Goal: Entertainment & Leisure: Consume media (video, audio)

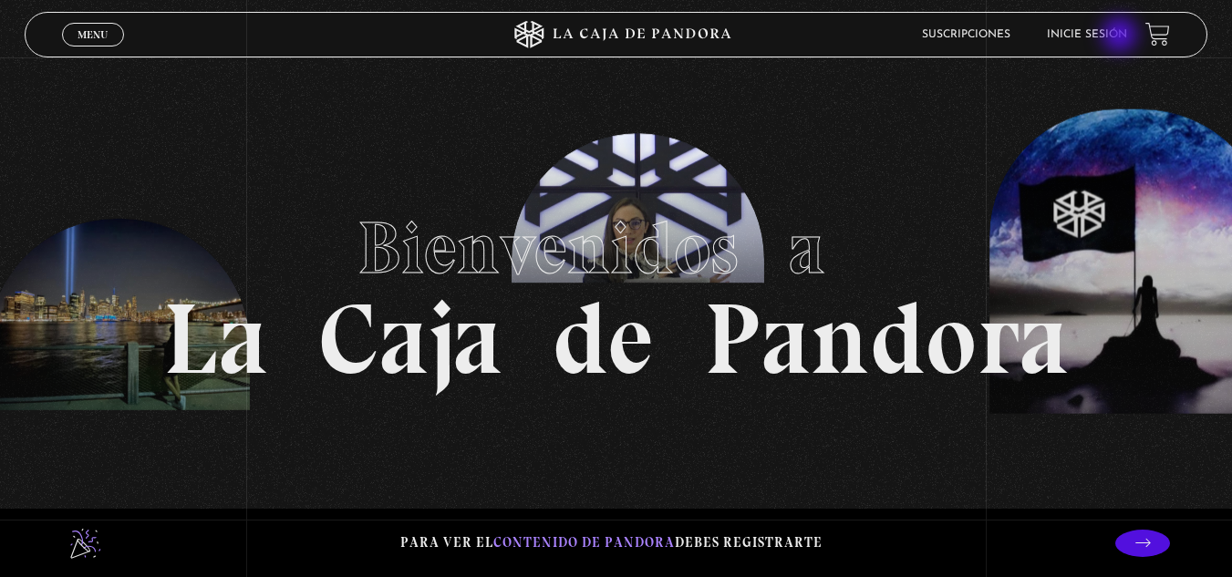
click at [1122, 36] on link "Inicie sesión" at bounding box center [1087, 34] width 80 height 11
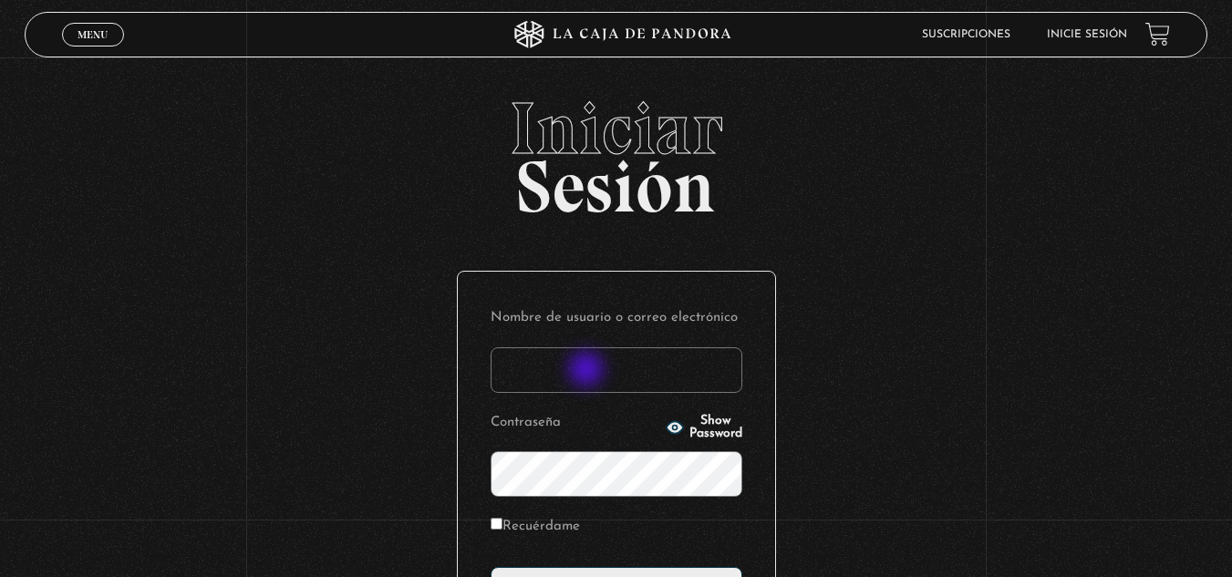
click at [588, 371] on input "Nombre de usuario o correo electrónico" at bounding box center [617, 370] width 252 height 46
click at [666, 422] on icon "button" at bounding box center [675, 428] width 18 height 18
click at [622, 378] on input "Nombre de usuario o correo electrónico" at bounding box center [617, 370] width 252 height 46
type input "glenmb16@gmail.com"
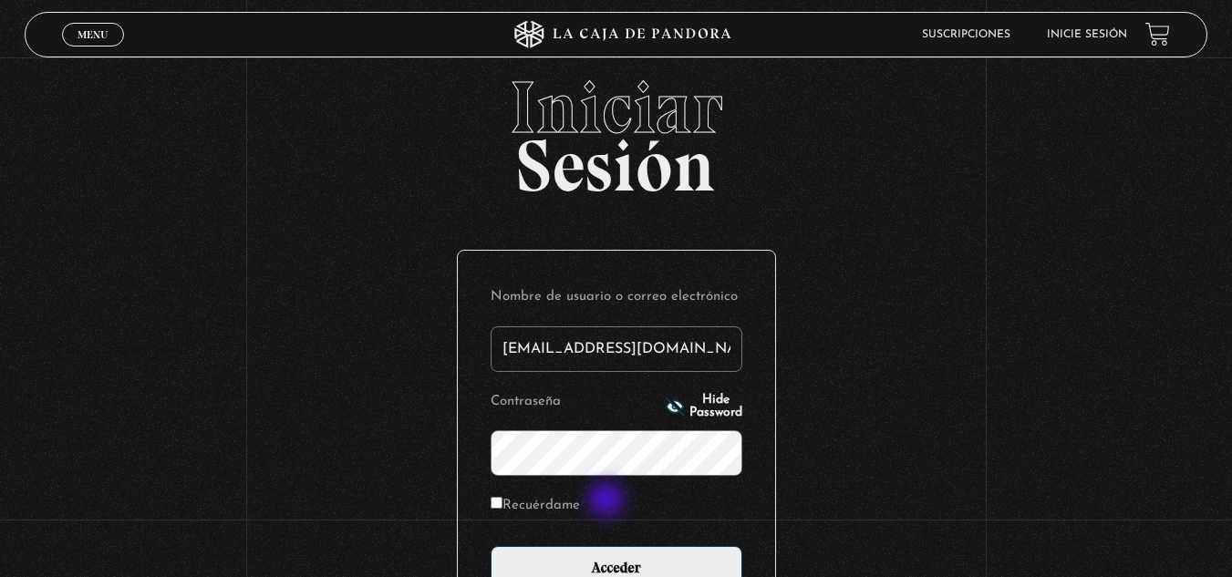
scroll to position [91, 0]
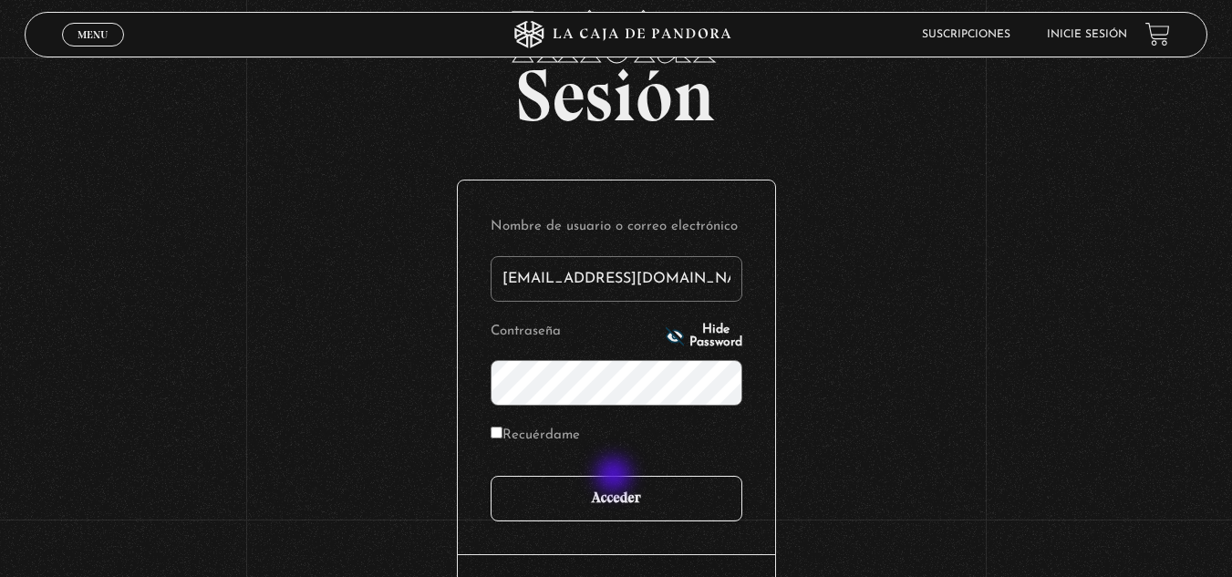
drag, startPoint x: 616, startPoint y: 477, endPoint x: 617, endPoint y: 492, distance: 14.7
click at [616, 478] on input "Acceder" at bounding box center [617, 499] width 252 height 46
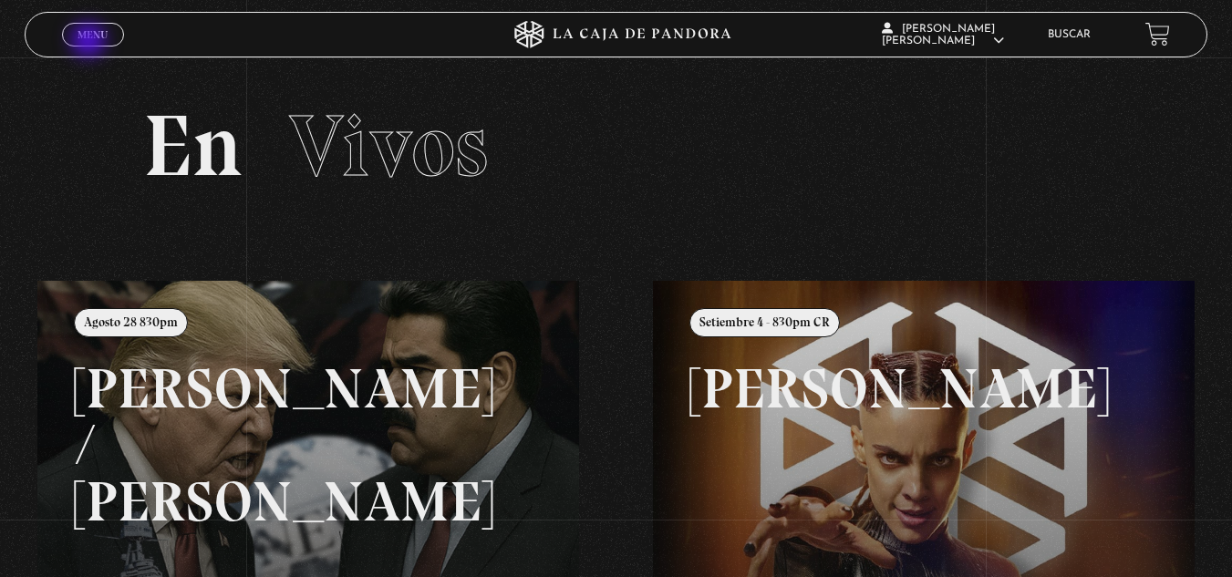
click at [90, 42] on link "Menu Cerrar" at bounding box center [93, 35] width 62 height 24
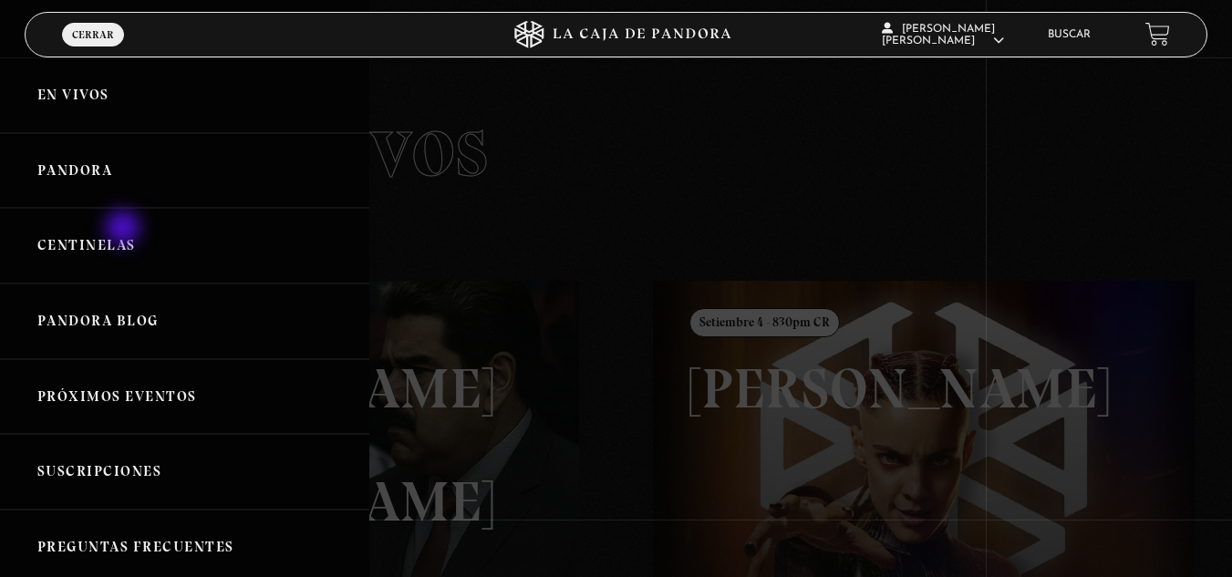
click at [125, 230] on link "Centinelas" at bounding box center [184, 246] width 369 height 76
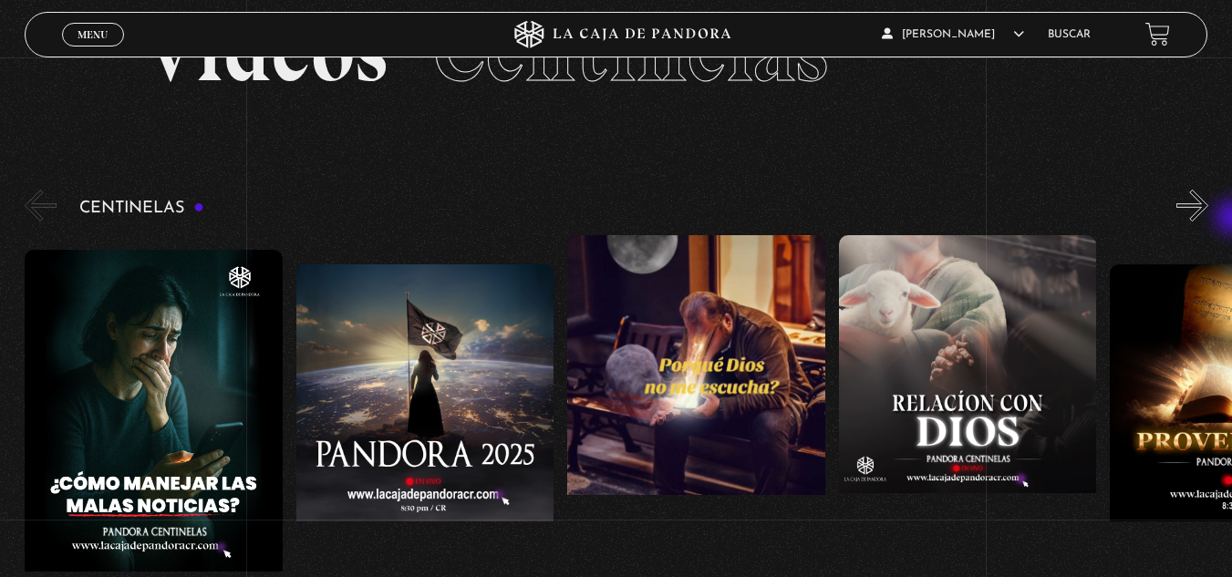
scroll to position [99, 0]
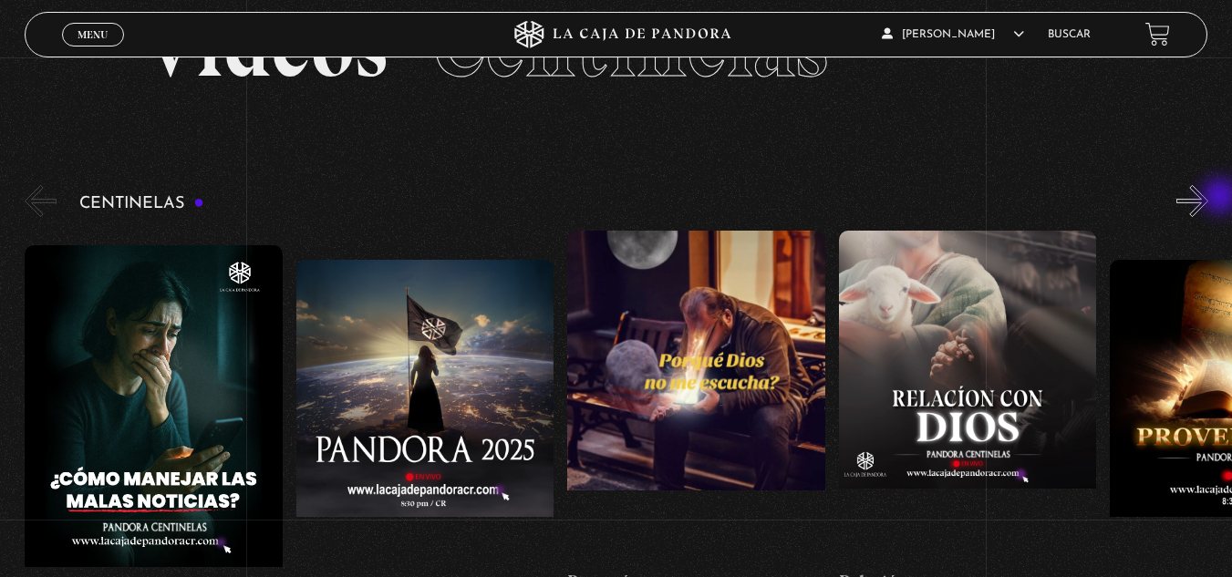
click at [1222, 198] on div "Centinelas" at bounding box center [628, 417] width 1207 height 473
click at [1208, 202] on button "»" at bounding box center [1192, 201] width 32 height 32
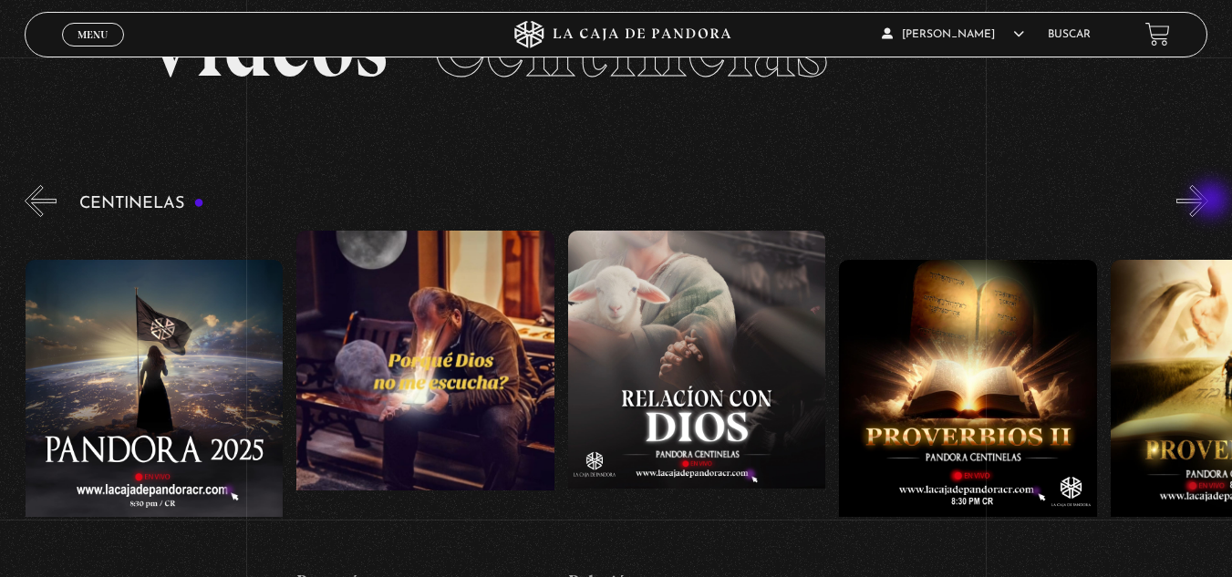
click at [1208, 202] on button "»" at bounding box center [1192, 201] width 32 height 32
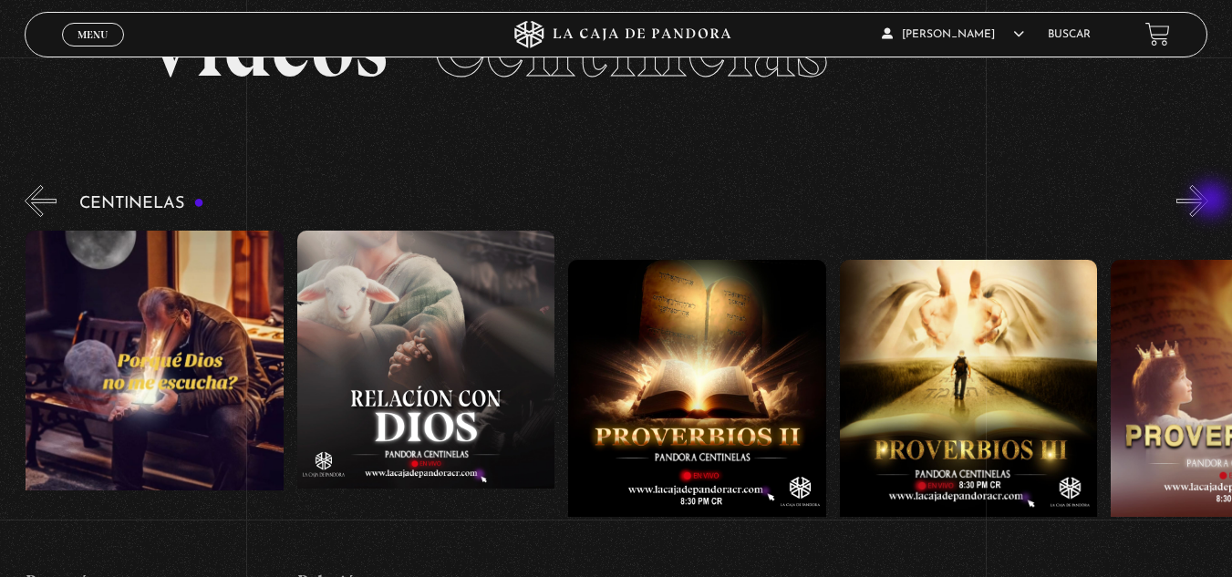
click at [1208, 202] on button "»" at bounding box center [1192, 201] width 32 height 32
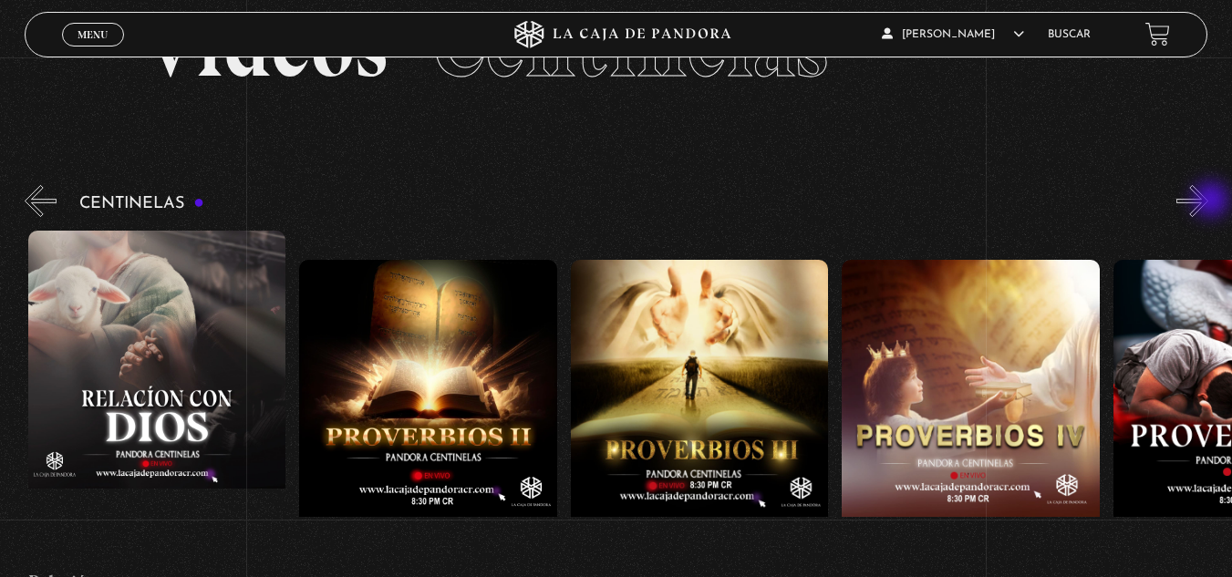
click at [1208, 202] on button "»" at bounding box center [1192, 201] width 32 height 32
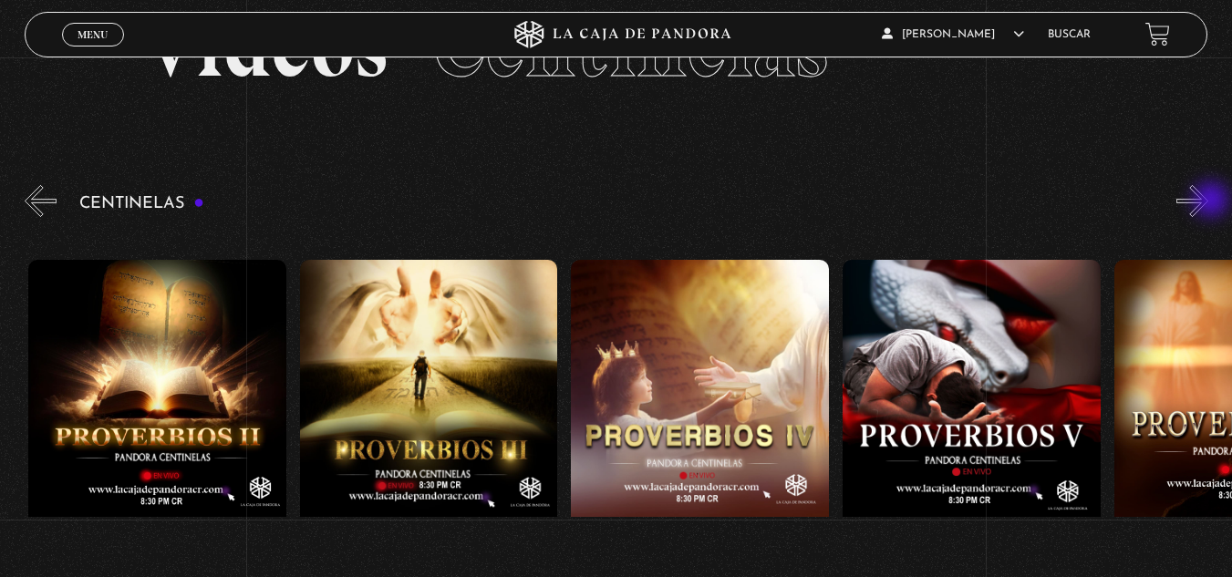
click at [1208, 202] on button "»" at bounding box center [1192, 201] width 32 height 32
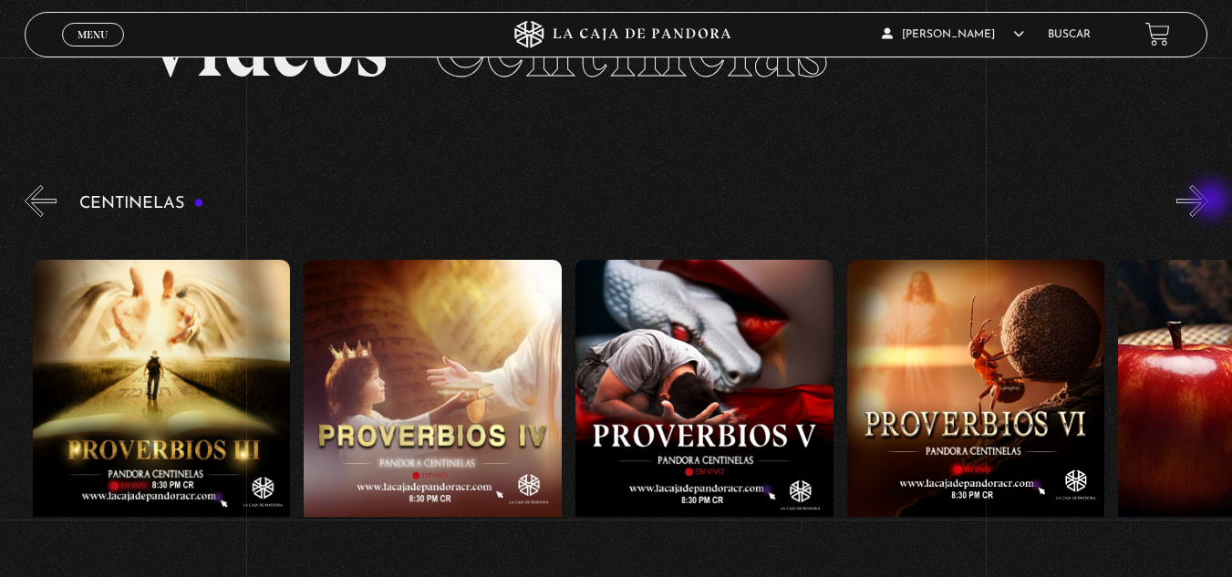
click at [1208, 202] on button "»" at bounding box center [1192, 201] width 32 height 32
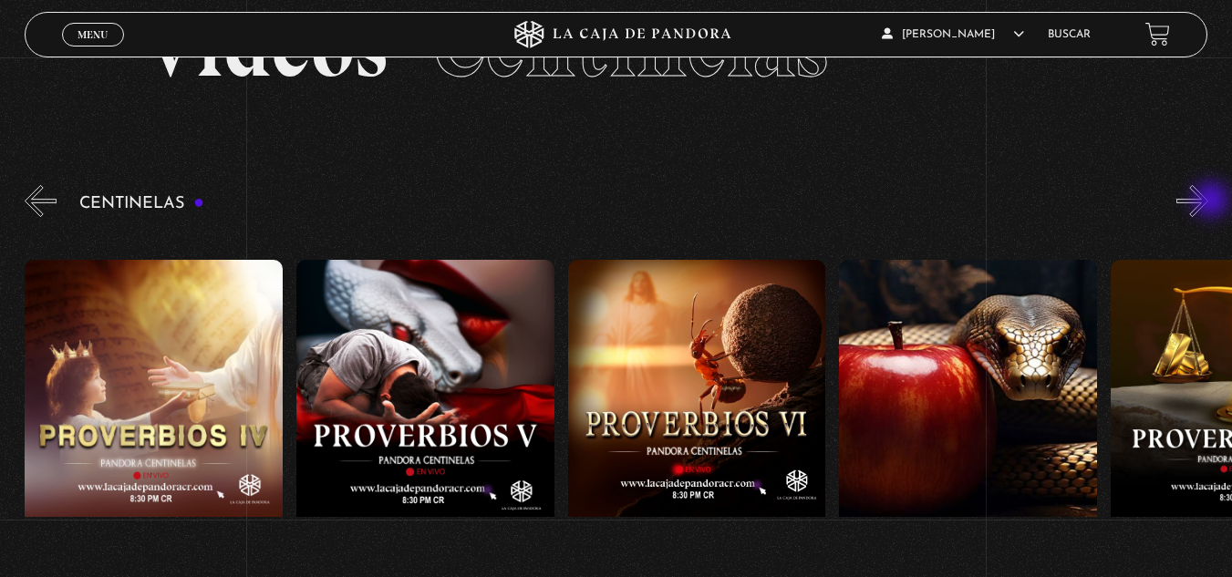
click at [1208, 202] on button "»" at bounding box center [1192, 201] width 32 height 32
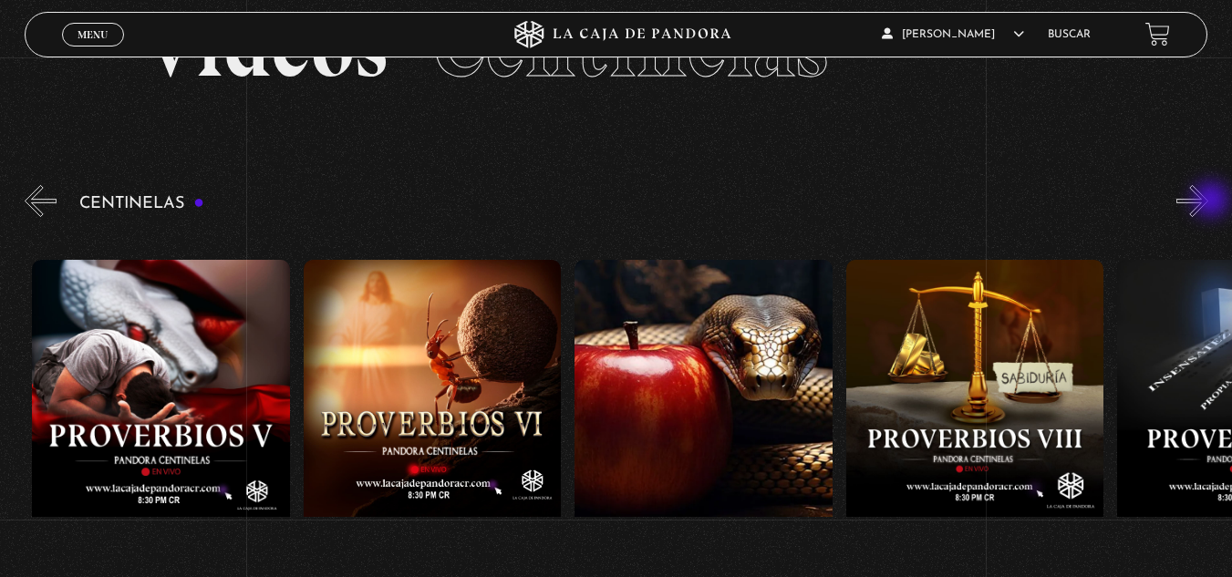
click at [1208, 202] on button "»" at bounding box center [1192, 201] width 32 height 32
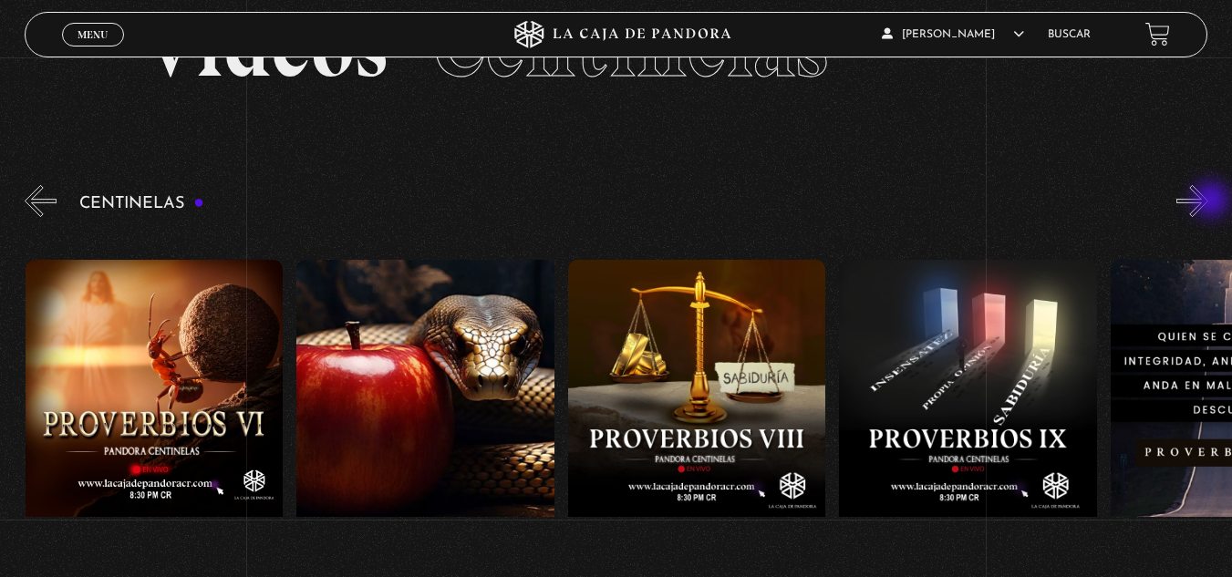
click at [1208, 202] on button "»" at bounding box center [1192, 201] width 32 height 32
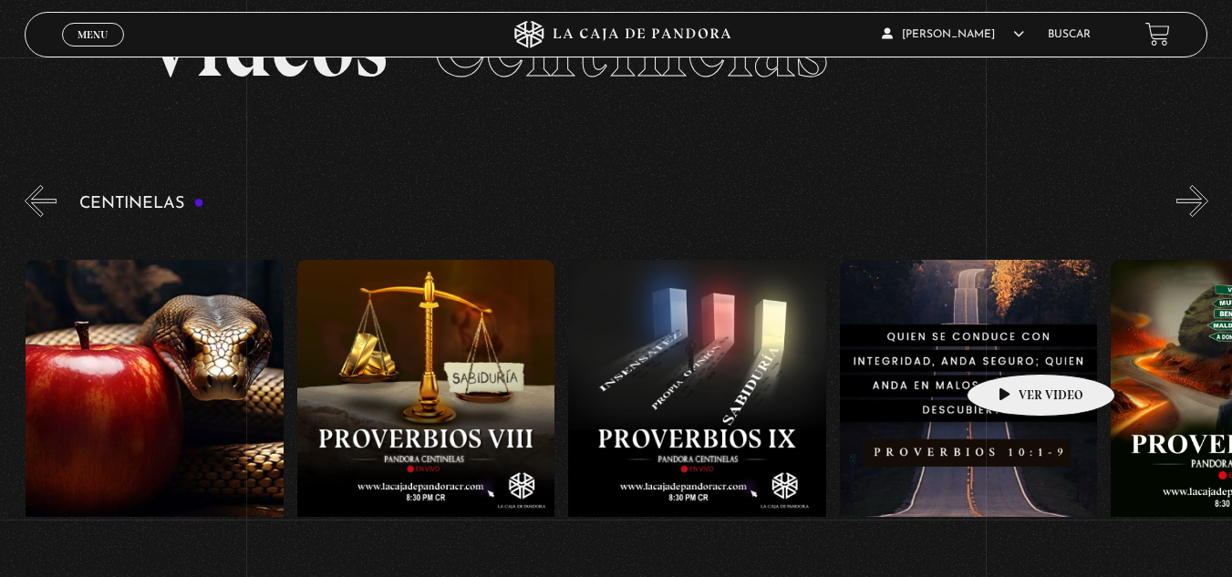
scroll to position [0, 2442]
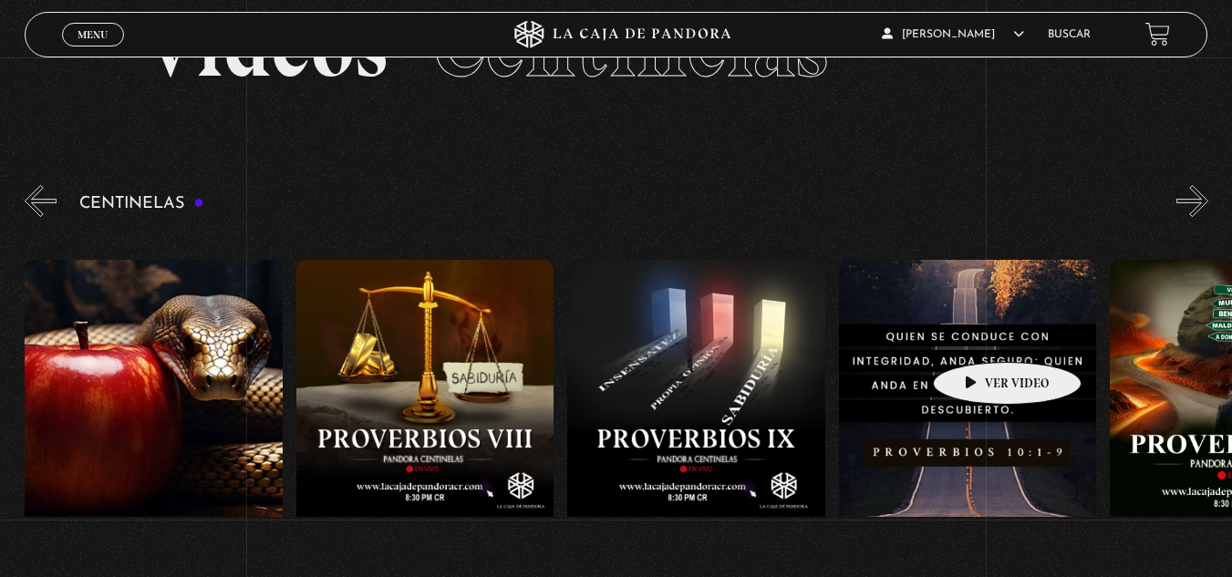
click at [979, 335] on figure at bounding box center [968, 424] width 258 height 328
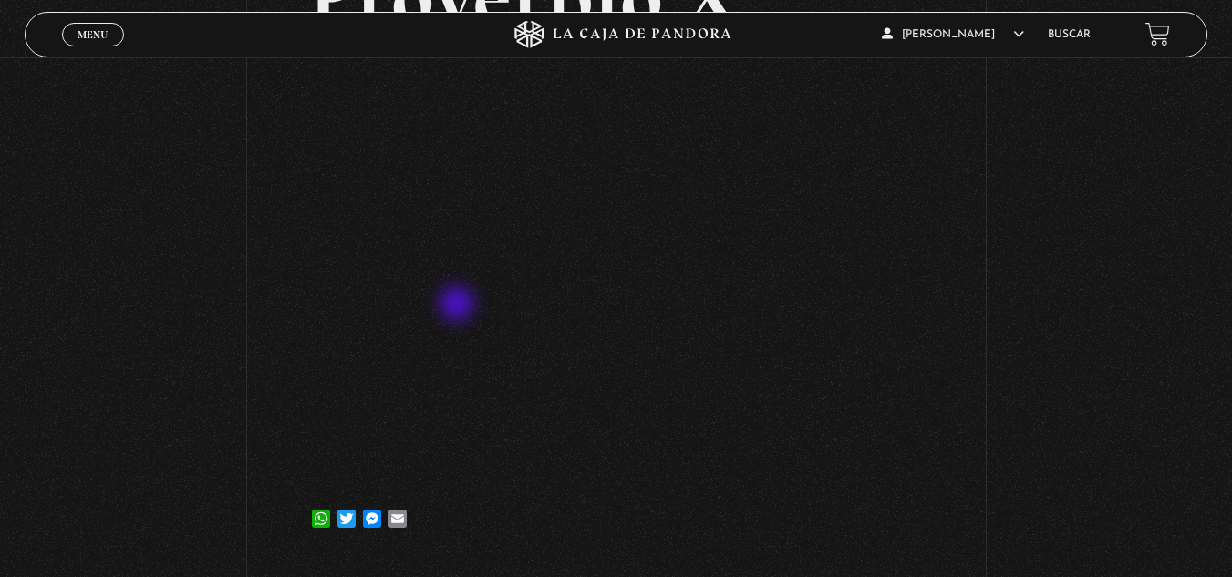
scroll to position [182, 0]
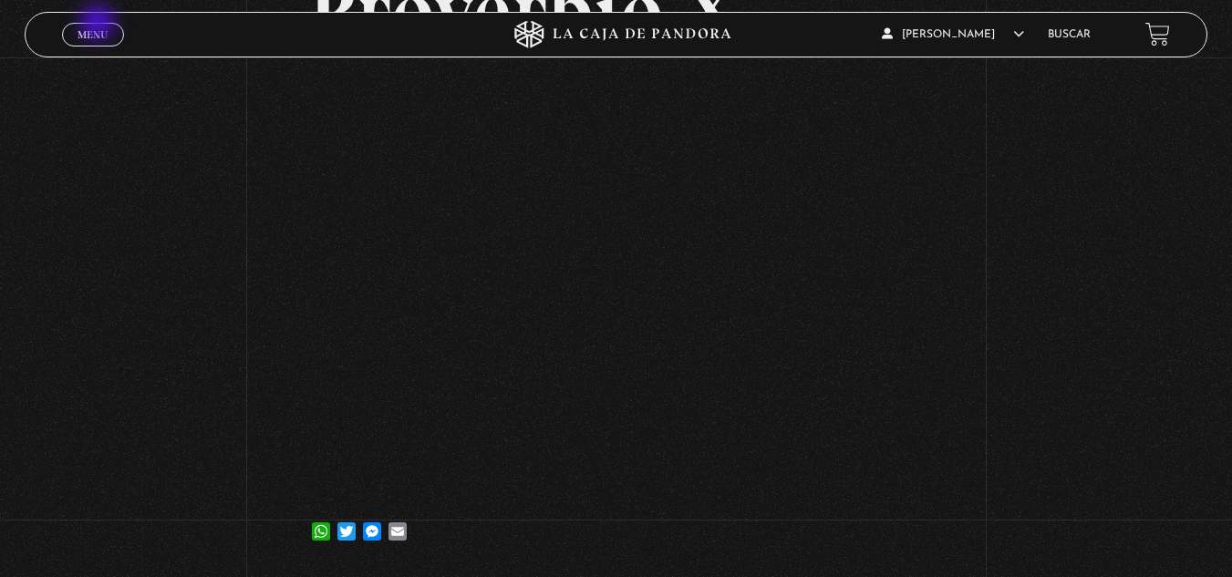
click at [99, 25] on link "Menu Cerrar" at bounding box center [93, 35] width 62 height 24
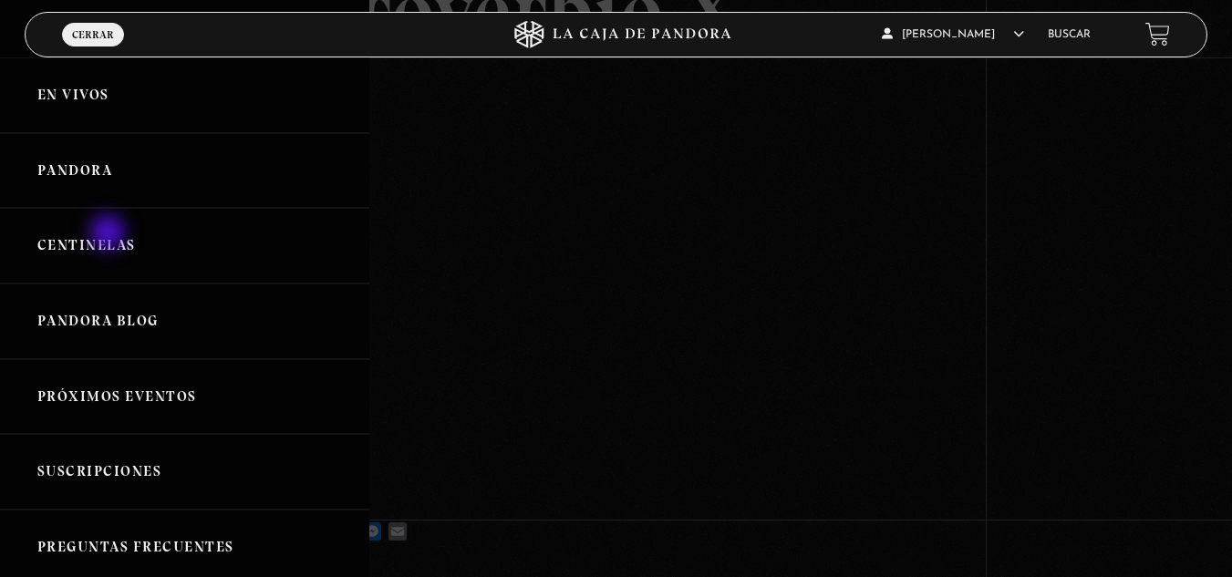
click at [109, 234] on link "Centinelas" at bounding box center [184, 246] width 369 height 76
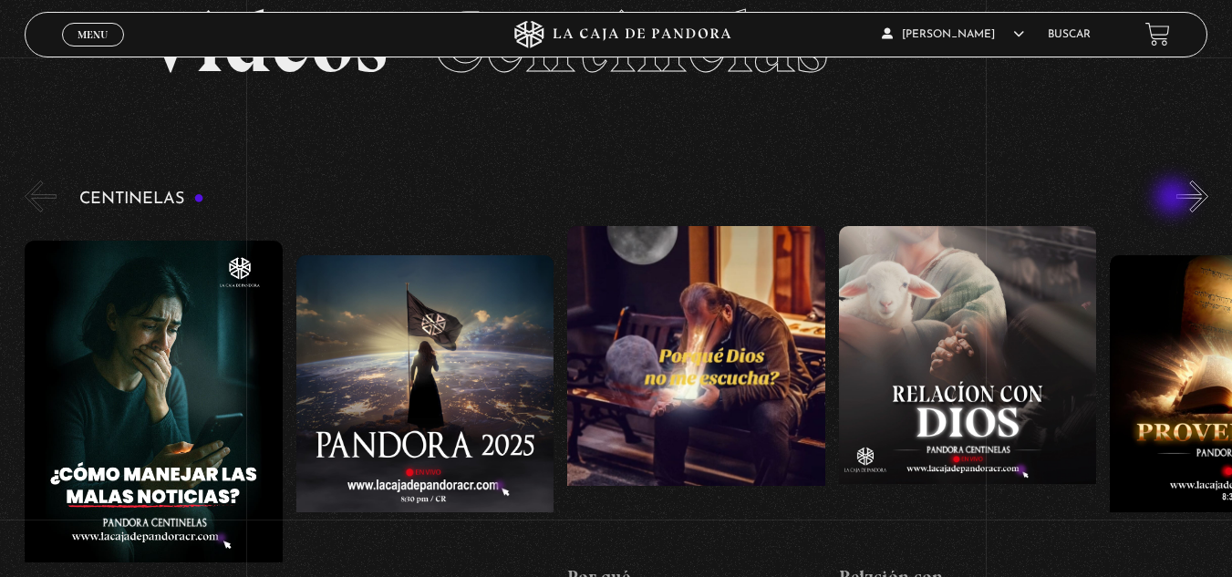
scroll to position [91, 0]
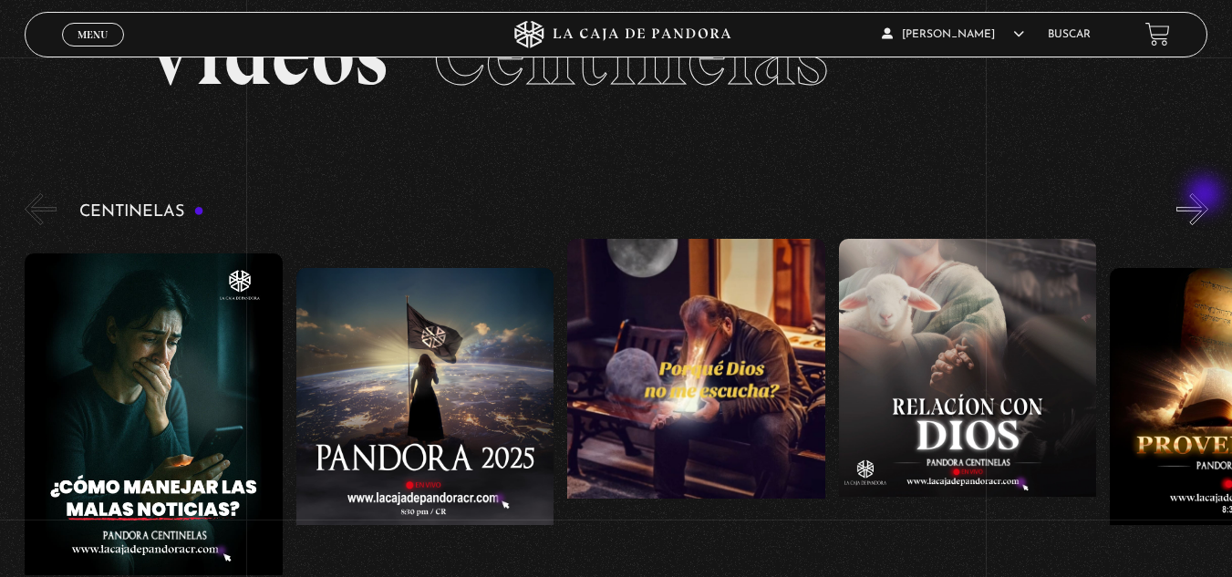
click at [1207, 196] on button "»" at bounding box center [1192, 209] width 32 height 32
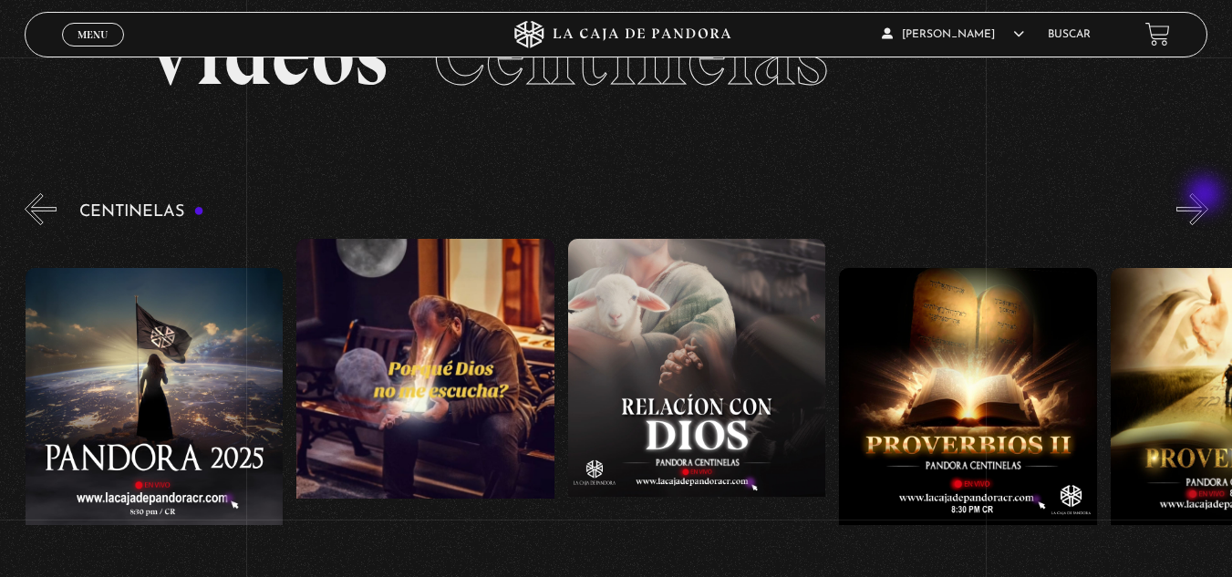
click at [1207, 196] on button "»" at bounding box center [1192, 209] width 32 height 32
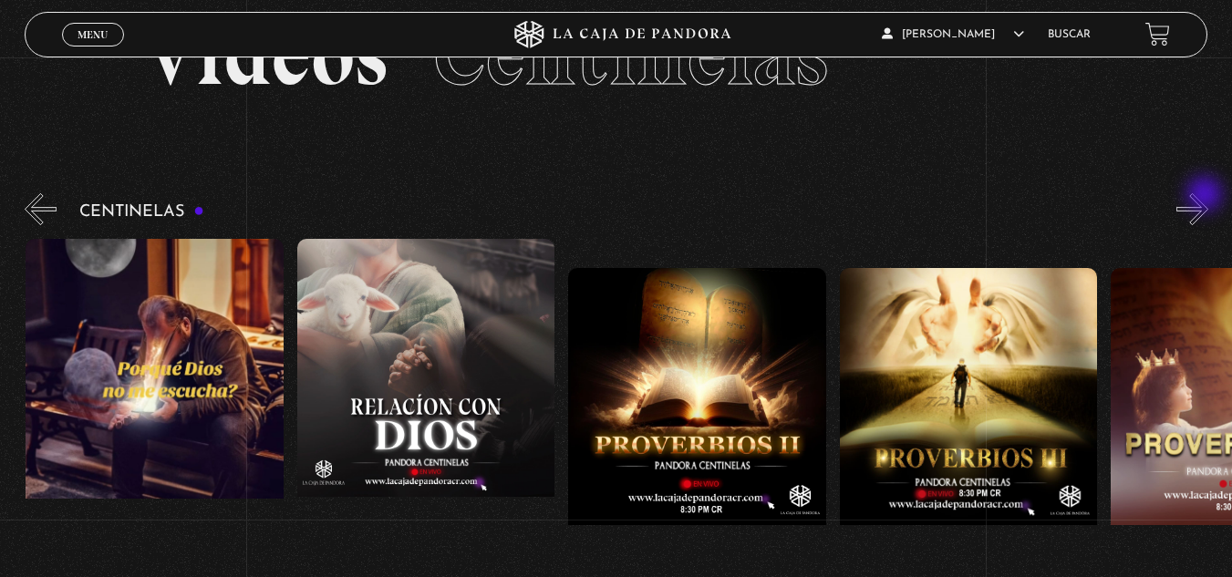
click at [1207, 196] on button "»" at bounding box center [1192, 209] width 32 height 32
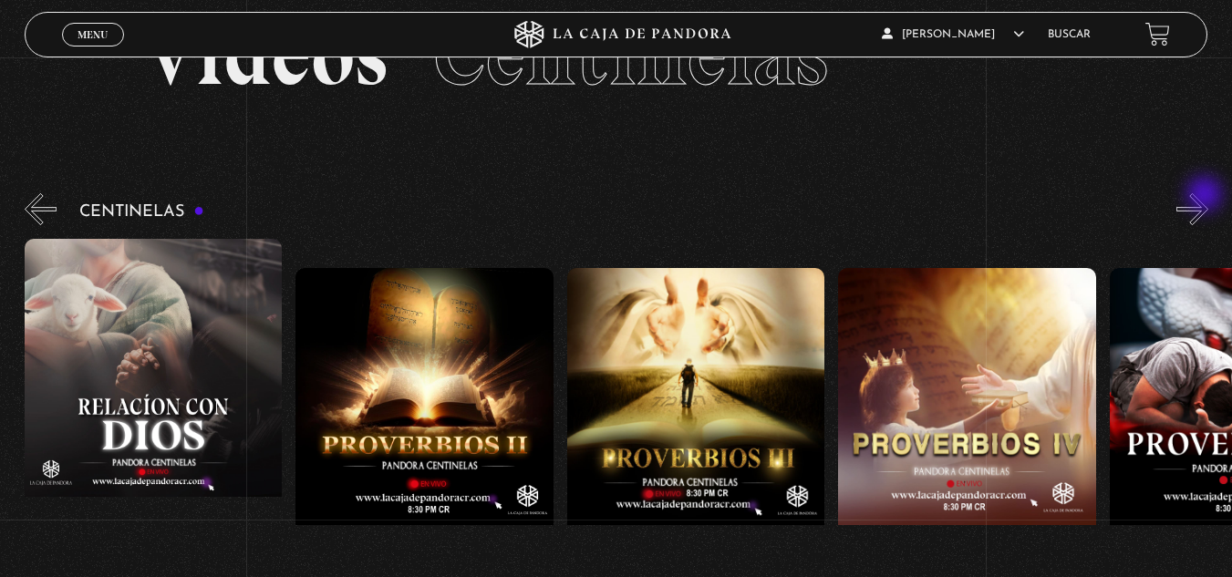
click at [1207, 196] on button "»" at bounding box center [1192, 209] width 32 height 32
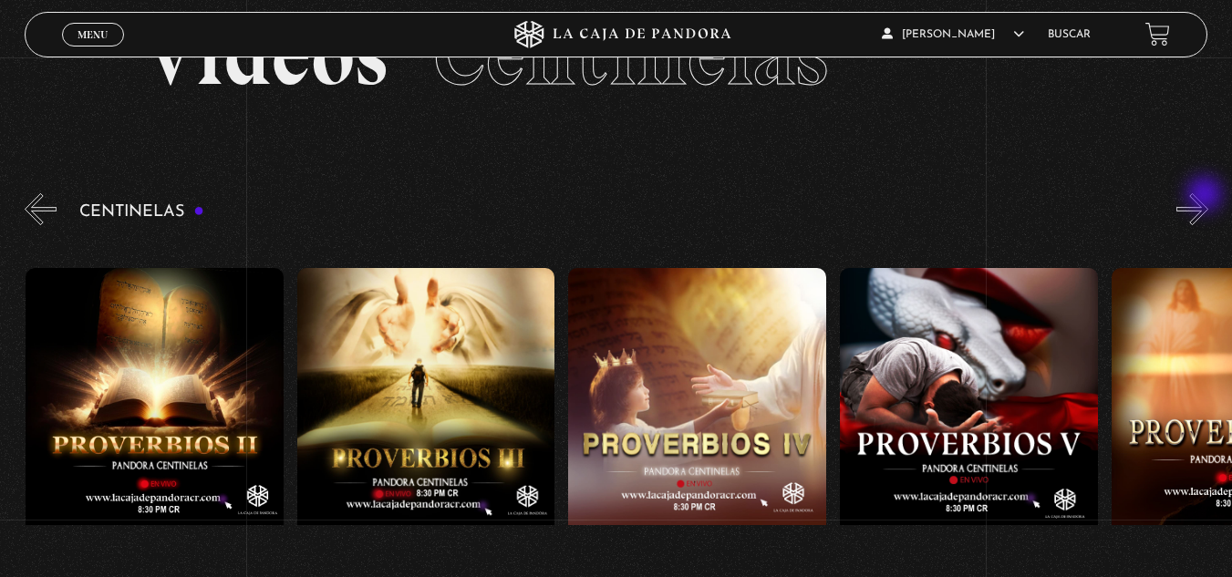
scroll to position [0, 1085]
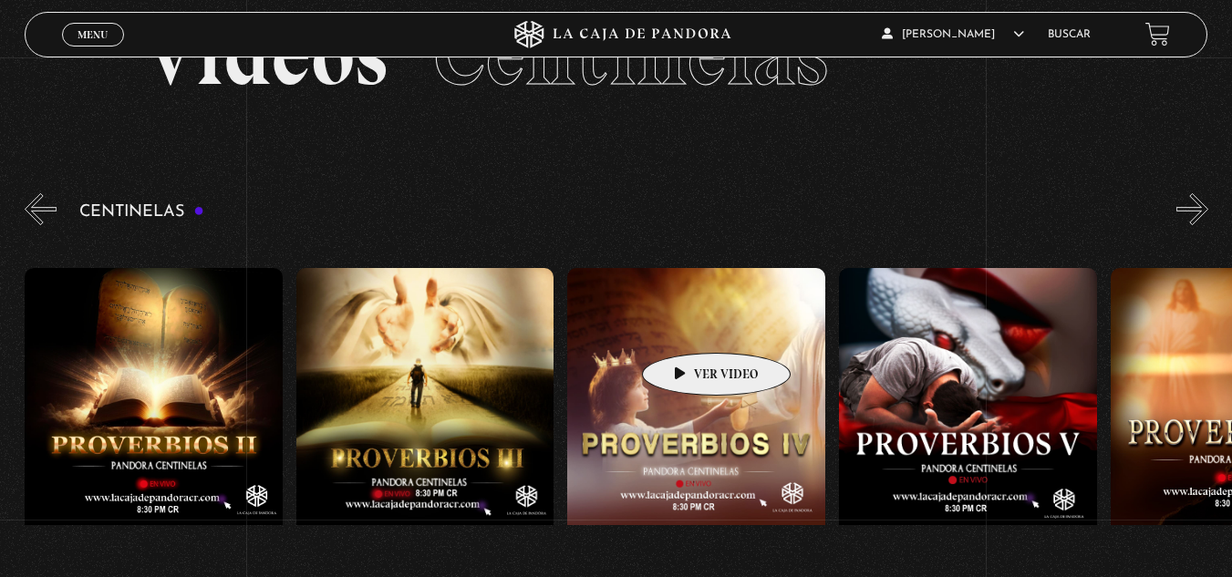
click at [689, 327] on figure at bounding box center [696, 432] width 258 height 328
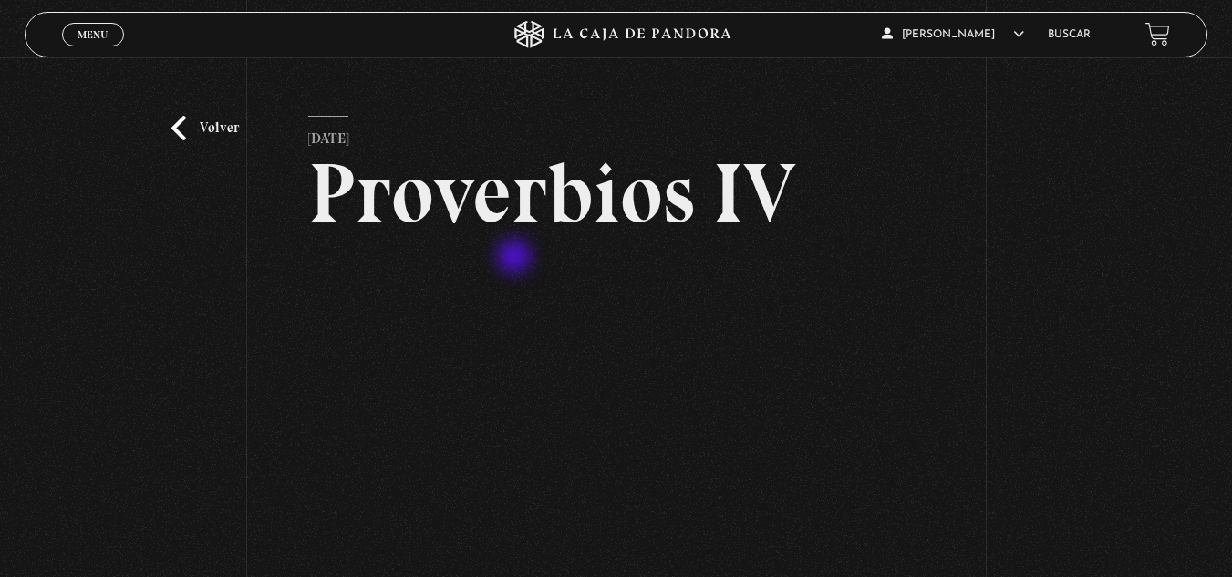
scroll to position [91, 0]
